Goal: Task Accomplishment & Management: Manage account settings

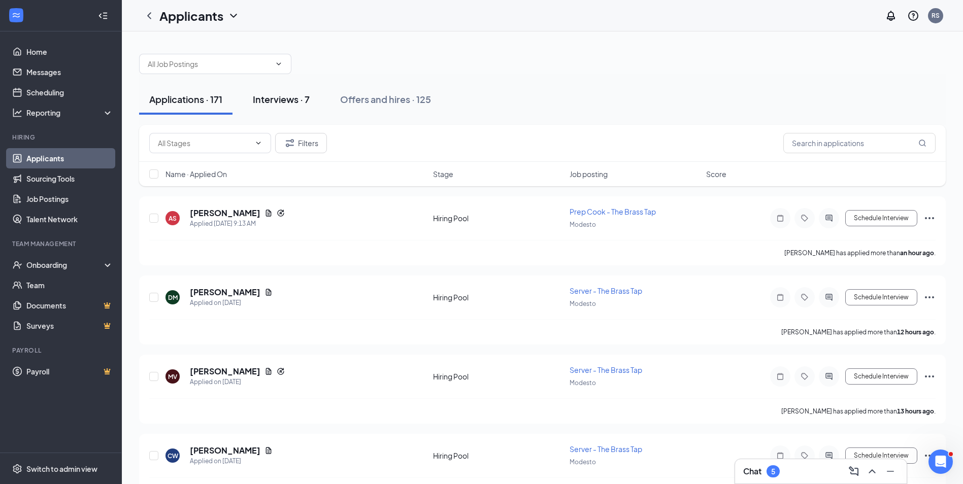
click at [289, 105] on div "Interviews · 7" at bounding box center [281, 99] width 57 height 13
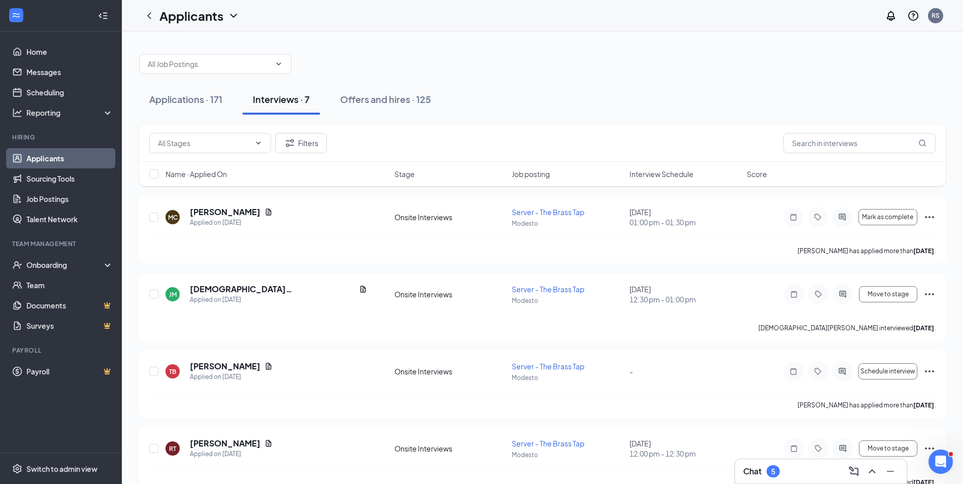
click at [636, 177] on span "Interview Schedule" at bounding box center [662, 174] width 64 height 10
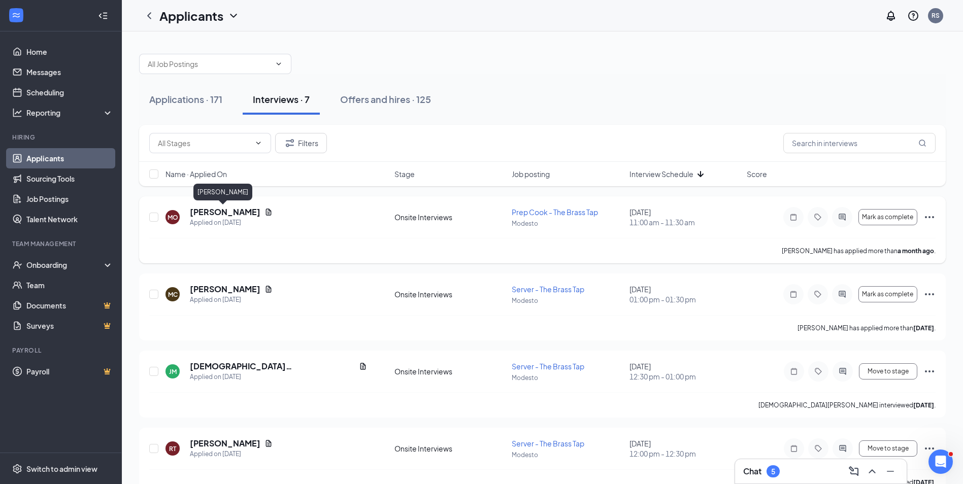
click at [216, 211] on h5 "[PERSON_NAME]" at bounding box center [225, 212] width 71 height 11
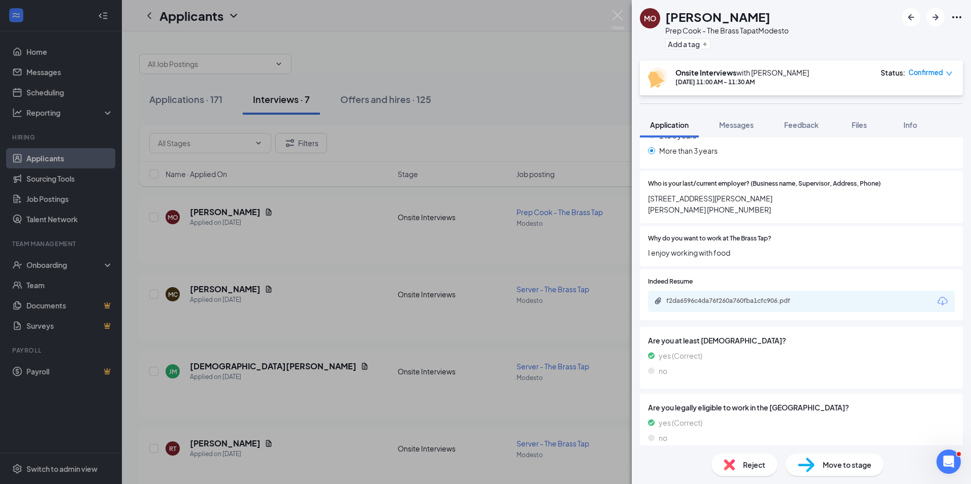
scroll to position [406, 0]
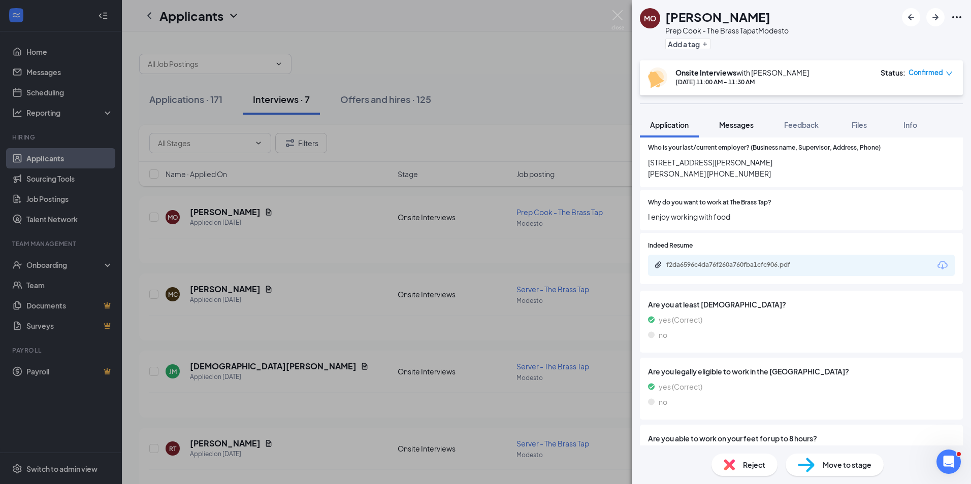
click at [742, 126] on span "Messages" at bounding box center [736, 124] width 35 height 9
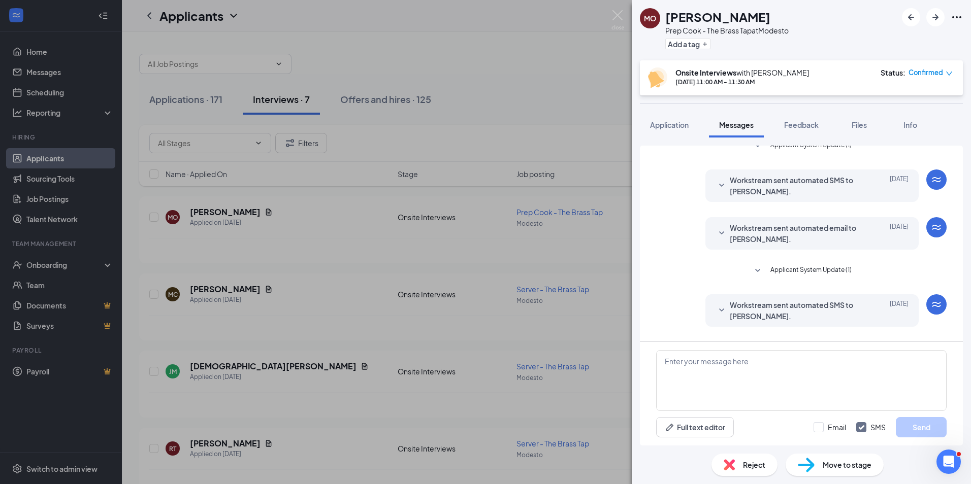
scroll to position [211, 0]
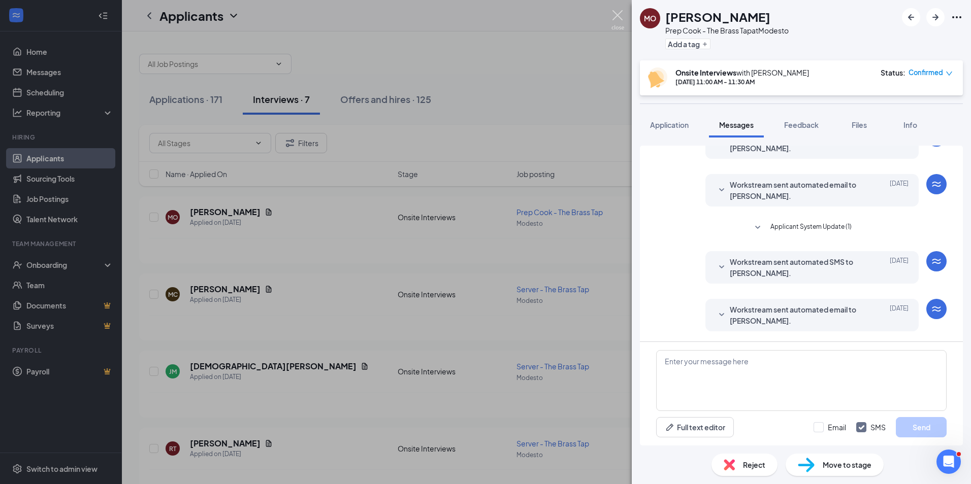
click at [614, 17] on img at bounding box center [617, 20] width 13 height 20
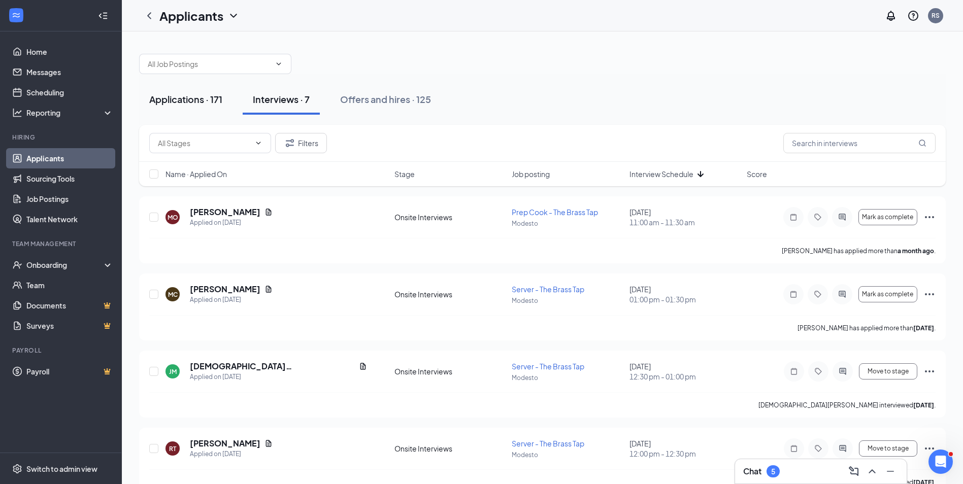
click at [195, 97] on div "Applications · 171" at bounding box center [185, 99] width 73 height 13
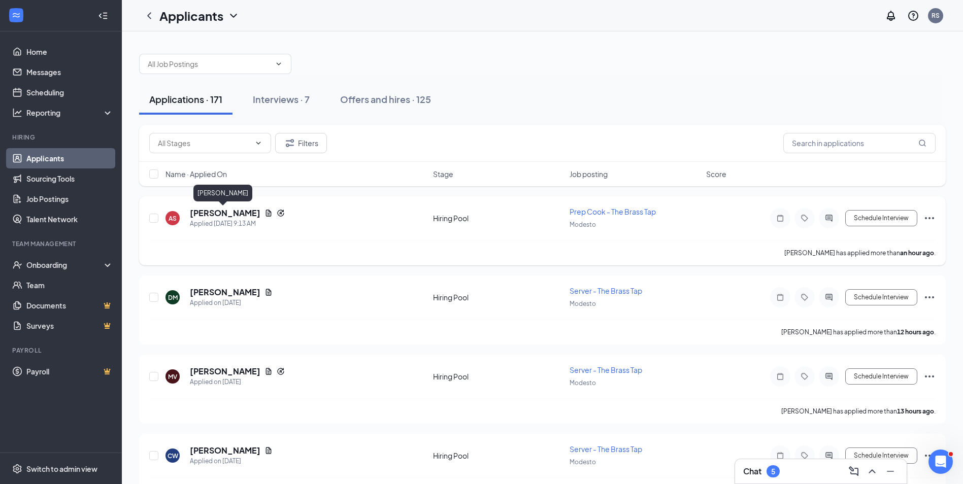
click at [212, 212] on h5 "[PERSON_NAME]" at bounding box center [225, 213] width 71 height 11
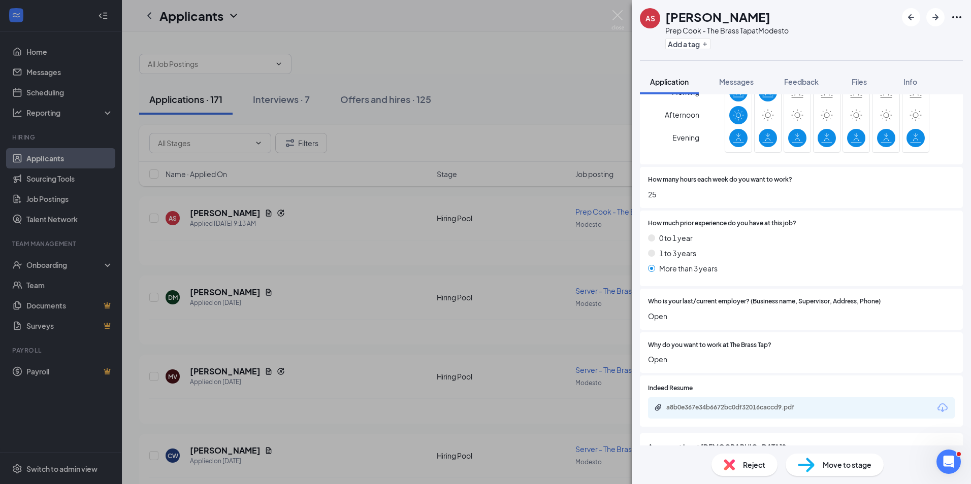
scroll to position [305, 0]
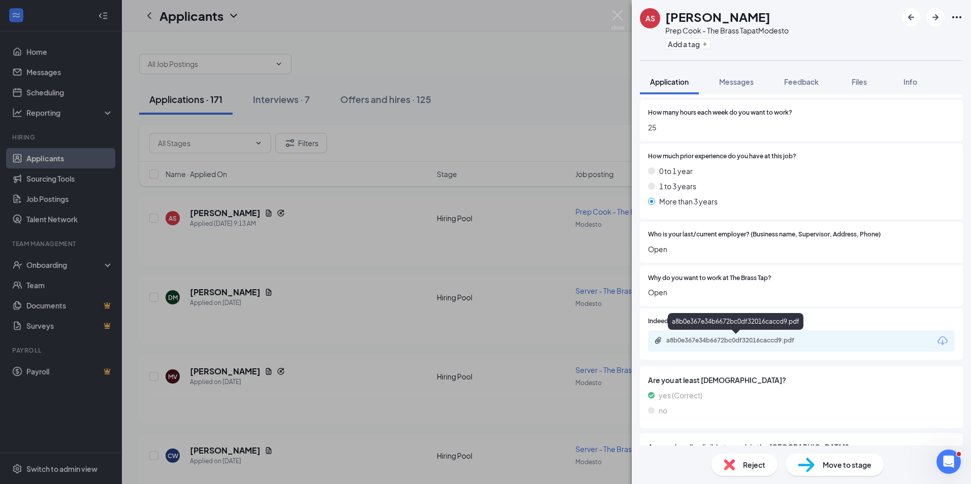
click at [719, 340] on div "a8b0e367e34b6672bc0df32016caccd9.pdf" at bounding box center [737, 341] width 142 height 8
click at [745, 472] on div "Reject" at bounding box center [744, 465] width 66 height 22
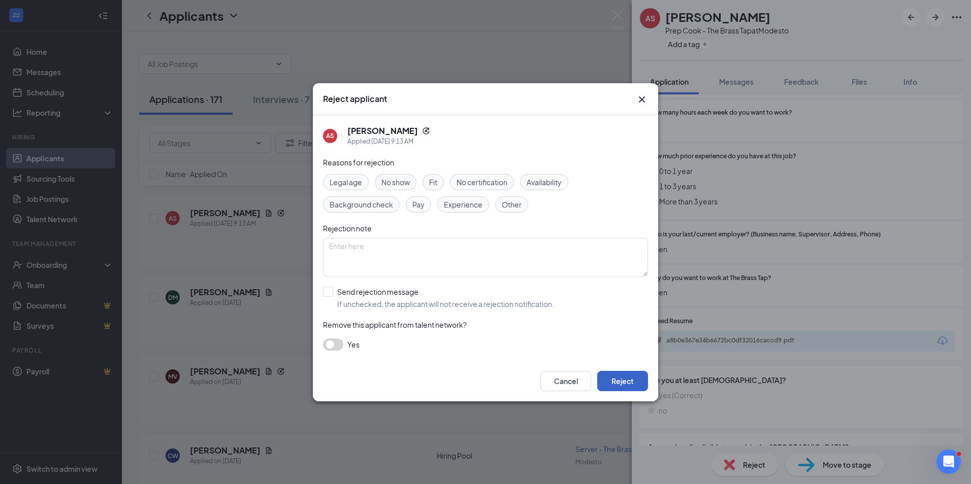
click at [616, 377] on button "Reject" at bounding box center [622, 381] width 51 height 20
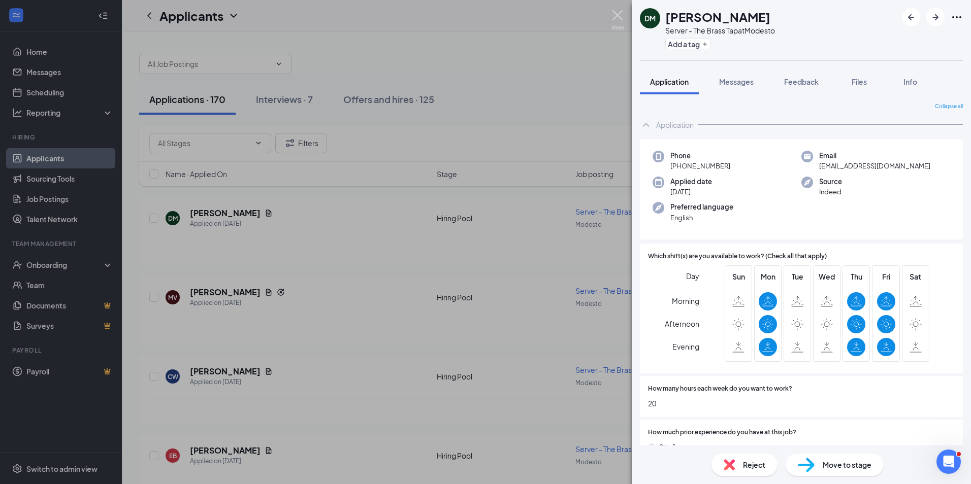
click at [615, 15] on img at bounding box center [617, 20] width 13 height 20
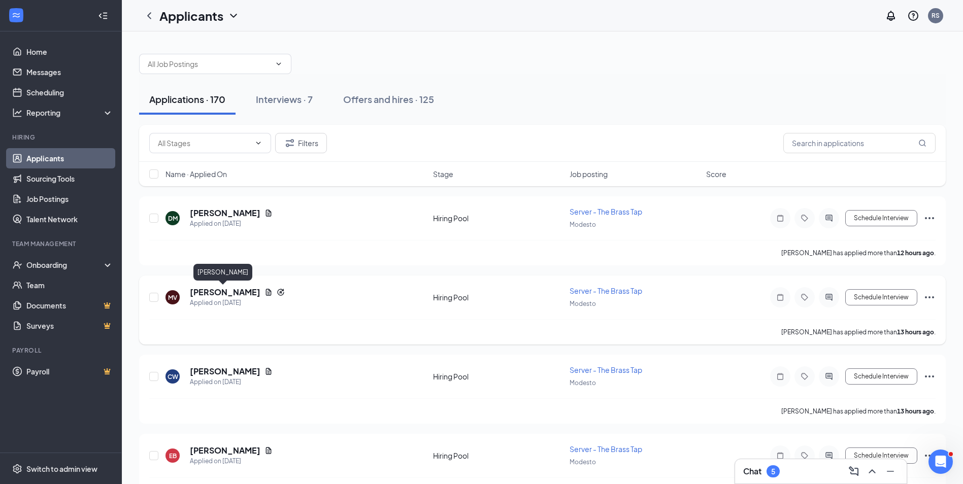
click at [224, 294] on h5 "[PERSON_NAME]" at bounding box center [225, 292] width 71 height 11
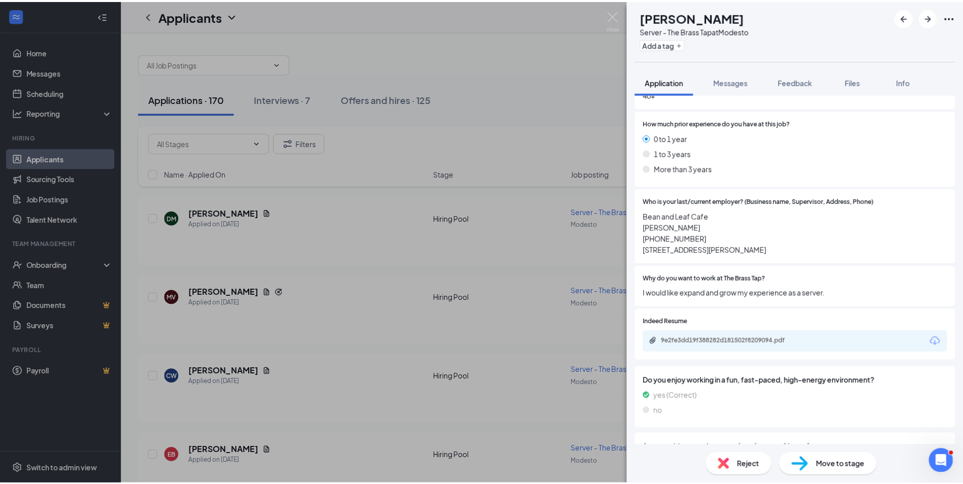
scroll to position [355, 0]
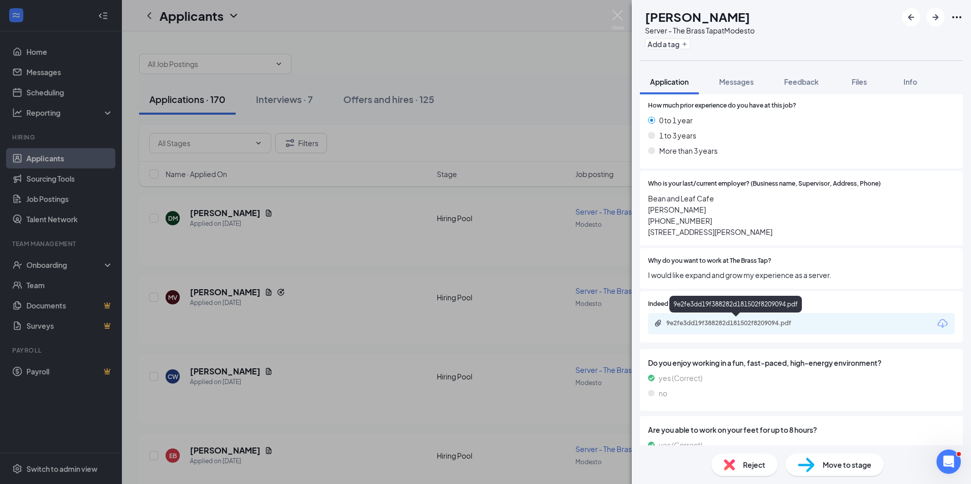
click at [720, 320] on div "9e2fe3dd19f388282d181502f8209094.pdf" at bounding box center [737, 323] width 142 height 8
click at [617, 17] on img at bounding box center [617, 20] width 13 height 20
